Goal: Task Accomplishment & Management: Manage account settings

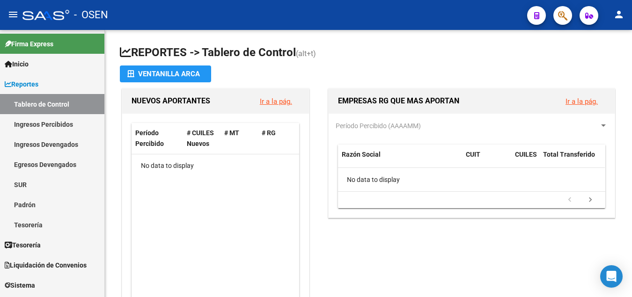
click at [123, 197] on div "Período Percibido # CUILES Nuevos # MT # RG No data to display" at bounding box center [215, 217] width 187 height 207
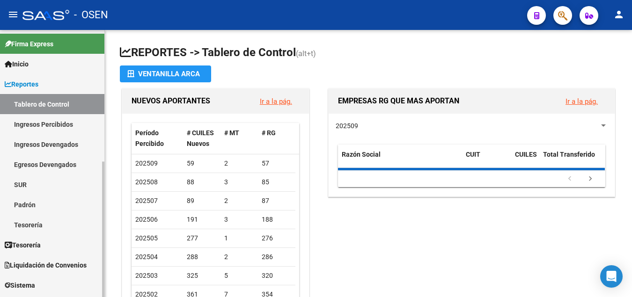
drag, startPoint x: 37, startPoint y: 286, endPoint x: 41, endPoint y: 124, distance: 162.1
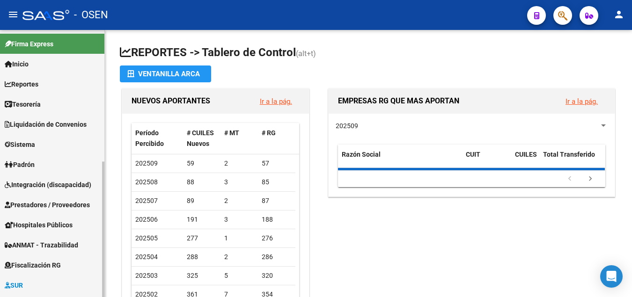
scroll to position [143, 0]
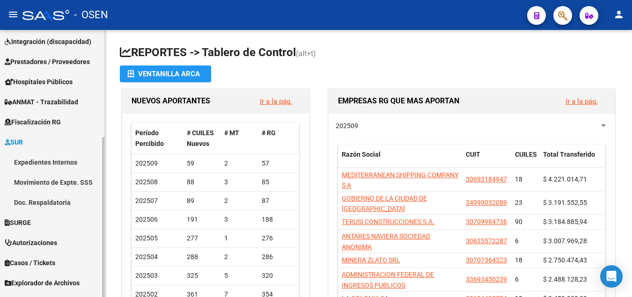
click at [26, 7] on span "Sistema" at bounding box center [20, 1] width 30 height 10
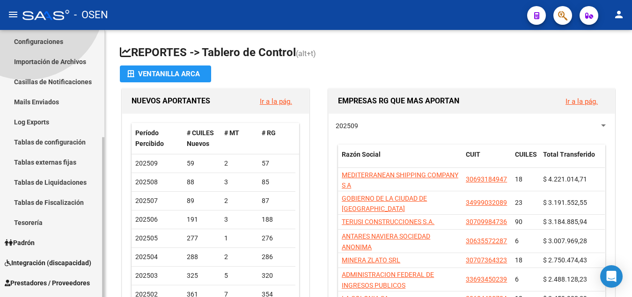
click at [39, 52] on link "Configuraciones" at bounding box center [52, 41] width 104 height 20
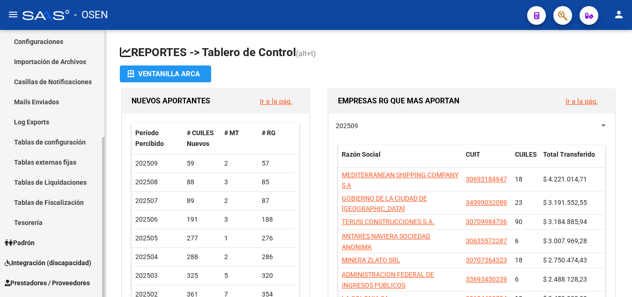
scroll to position [36, 0]
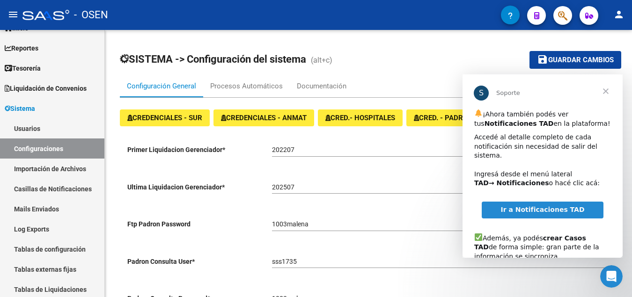
click at [607, 91] on span "Cerrar" at bounding box center [606, 91] width 34 height 34
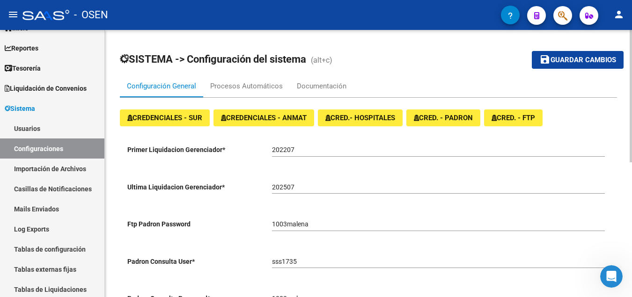
drag, startPoint x: 281, startPoint y: 185, endPoint x: 290, endPoint y: 188, distance: 9.8
click at [281, 186] on input "202507" at bounding box center [438, 188] width 333 height 8
click at [295, 188] on input "202507" at bounding box center [438, 188] width 333 height 8
drag, startPoint x: 295, startPoint y: 188, endPoint x: 276, endPoint y: 188, distance: 18.7
click at [276, 188] on input "202507" at bounding box center [438, 188] width 333 height 8
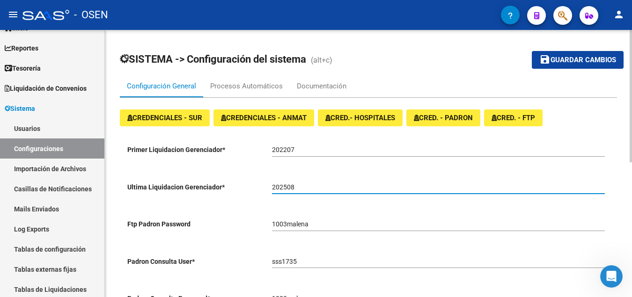
type input "202508"
click at [532, 51] on button "save Guardar cambios" at bounding box center [578, 59] width 92 height 17
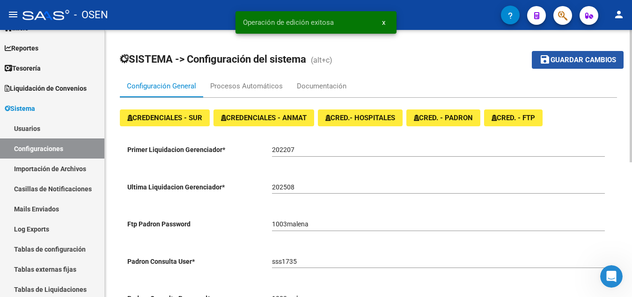
click at [588, 58] on span "Guardar cambios" at bounding box center [584, 60] width 66 height 8
